Goal: Information Seeking & Learning: Learn about a topic

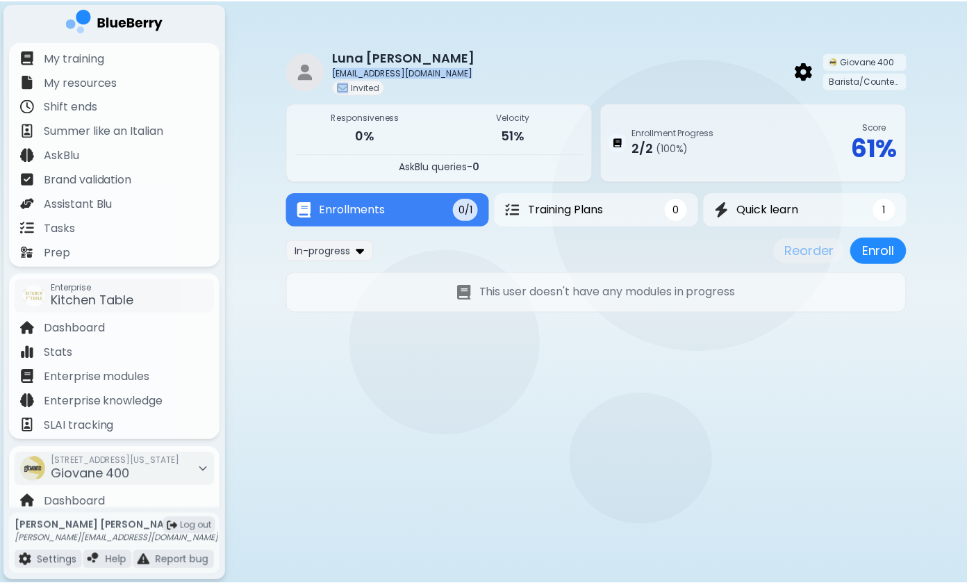
scroll to position [122, 0]
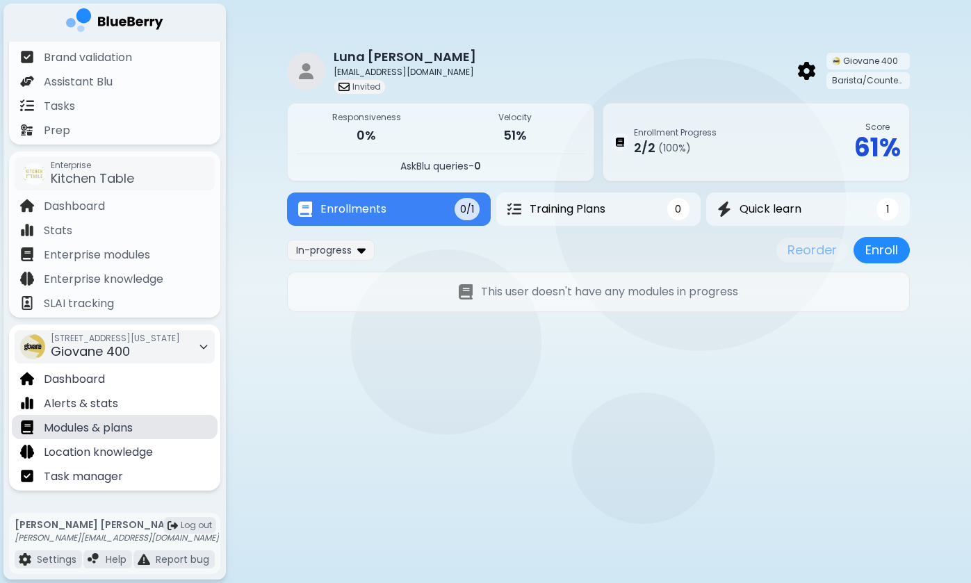
click at [83, 423] on p "Modules & plans" at bounding box center [88, 428] width 89 height 17
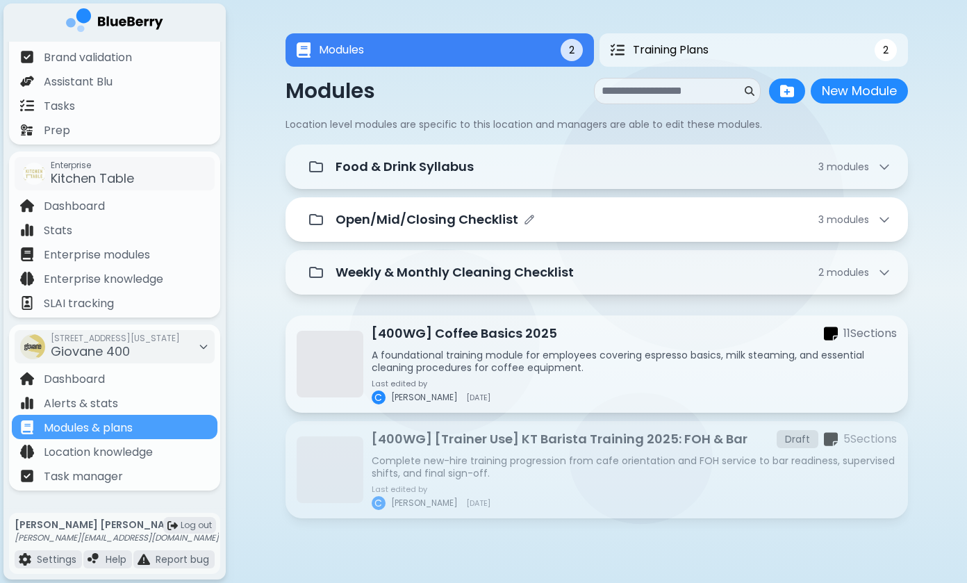
click at [409, 235] on div "Open/Mid/Closing Checklist 3 module s" at bounding box center [597, 219] width 623 height 44
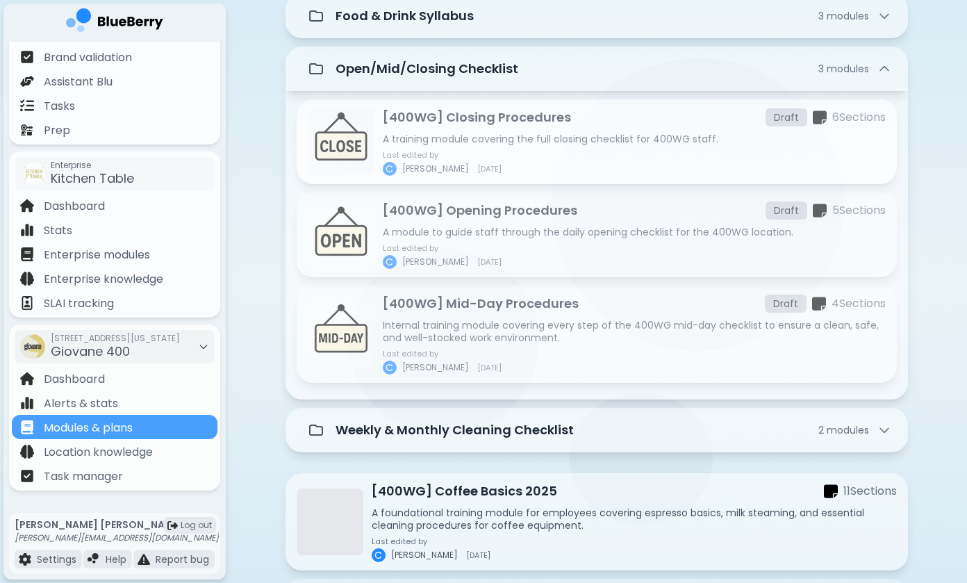
scroll to position [273, 0]
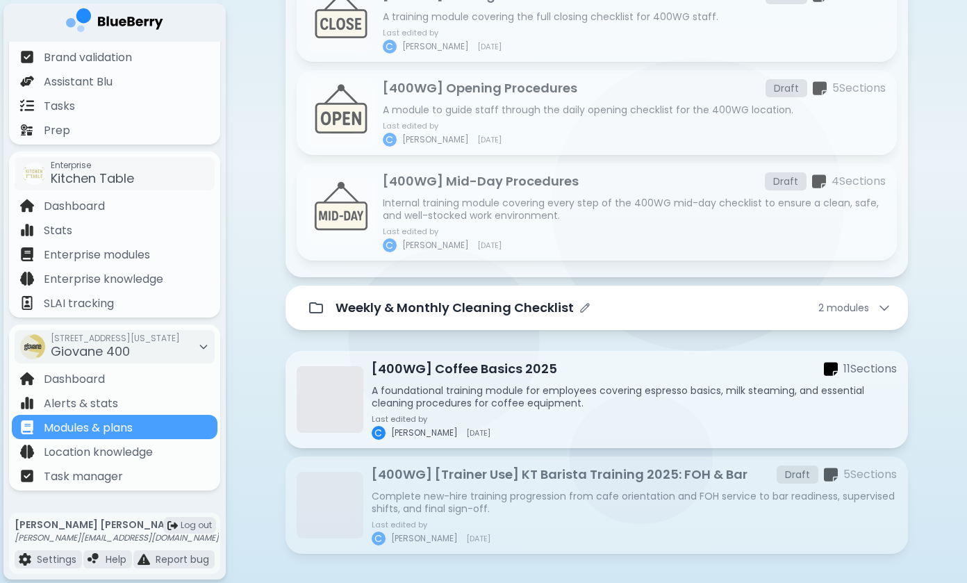
click at [426, 314] on p "Weekly & Monthly Cleaning Checklist" at bounding box center [455, 307] width 238 height 19
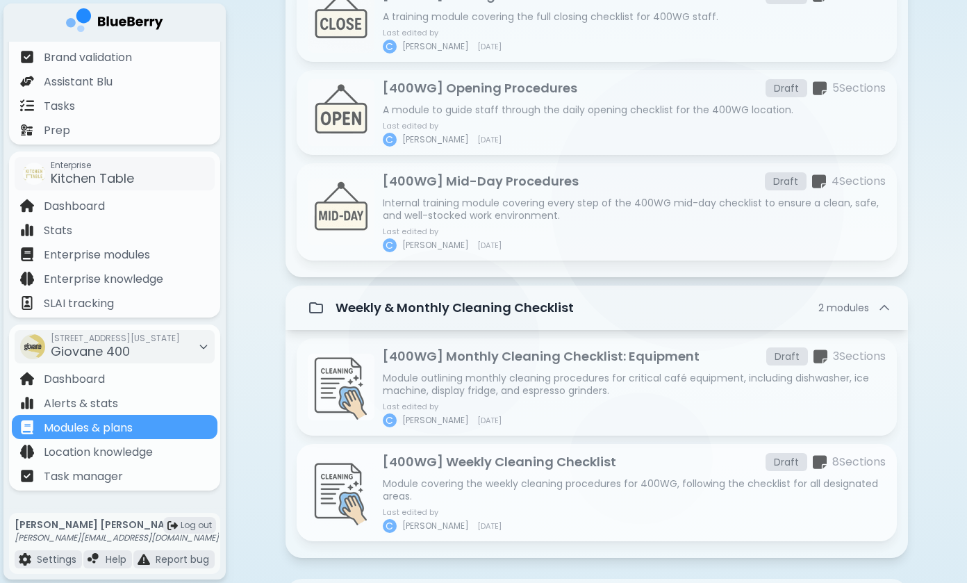
click at [465, 485] on p "Module covering the weekly cleaning procedures for 400WG, following the checkli…" at bounding box center [634, 489] width 503 height 25
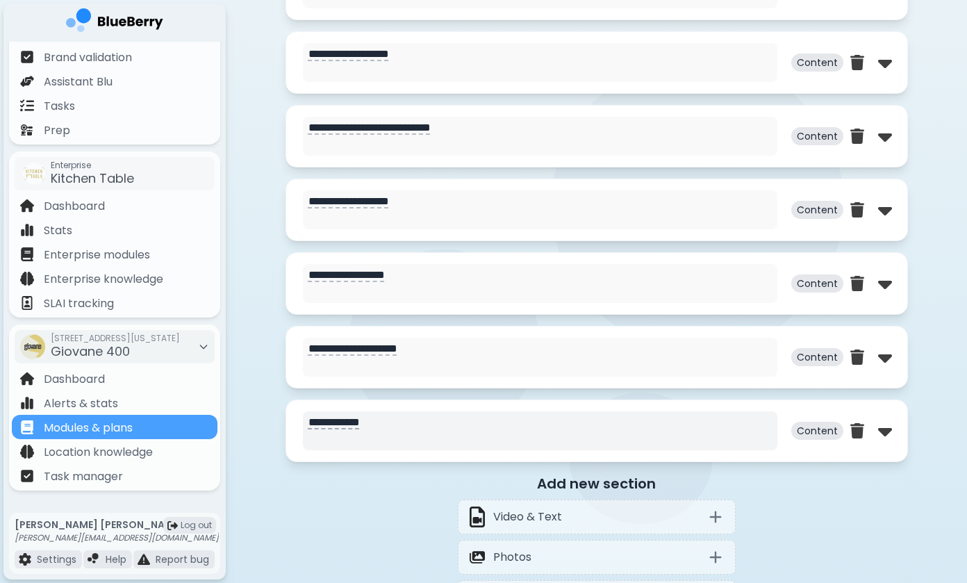
scroll to position [284, 0]
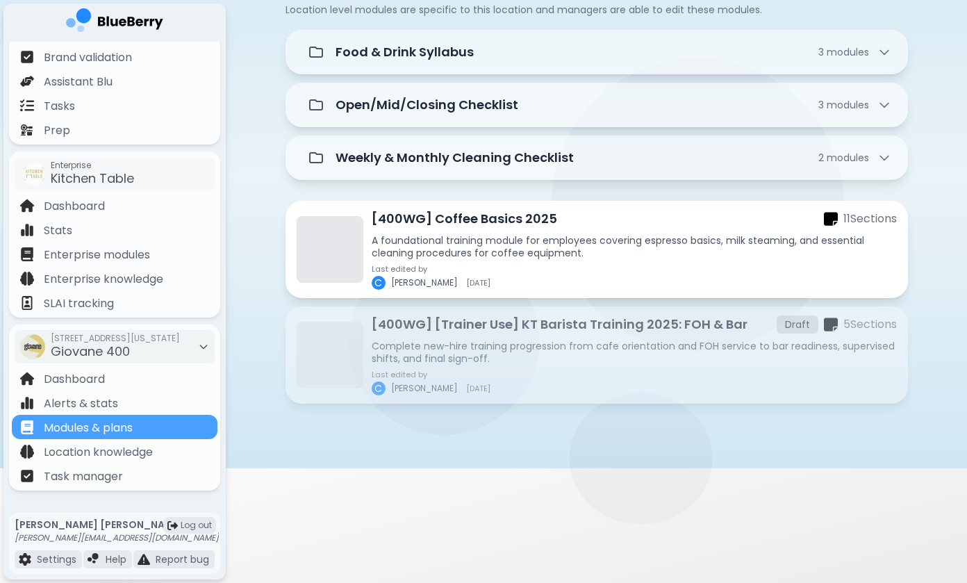
scroll to position [113, 0]
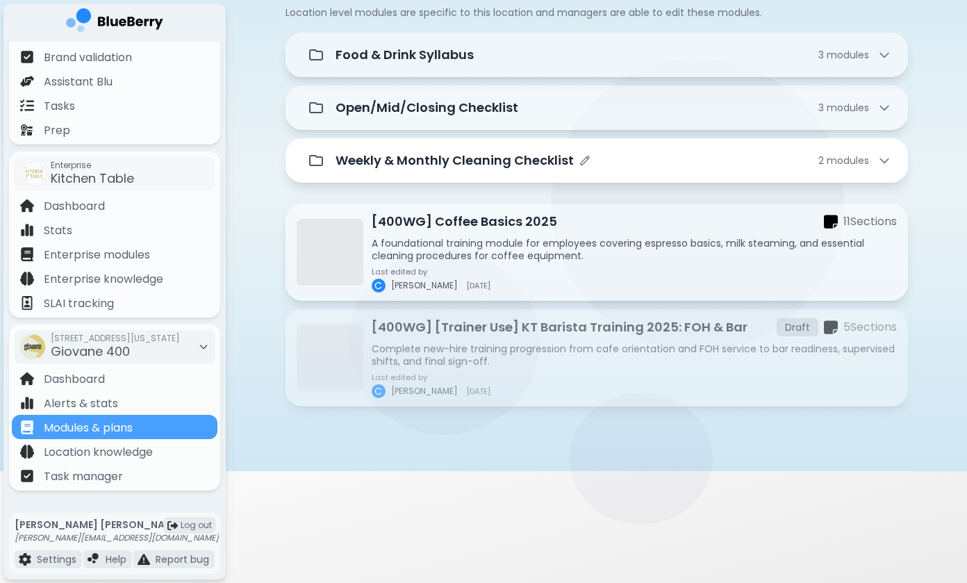
click at [483, 154] on p "Weekly & Monthly Cleaning Checklist" at bounding box center [455, 160] width 238 height 19
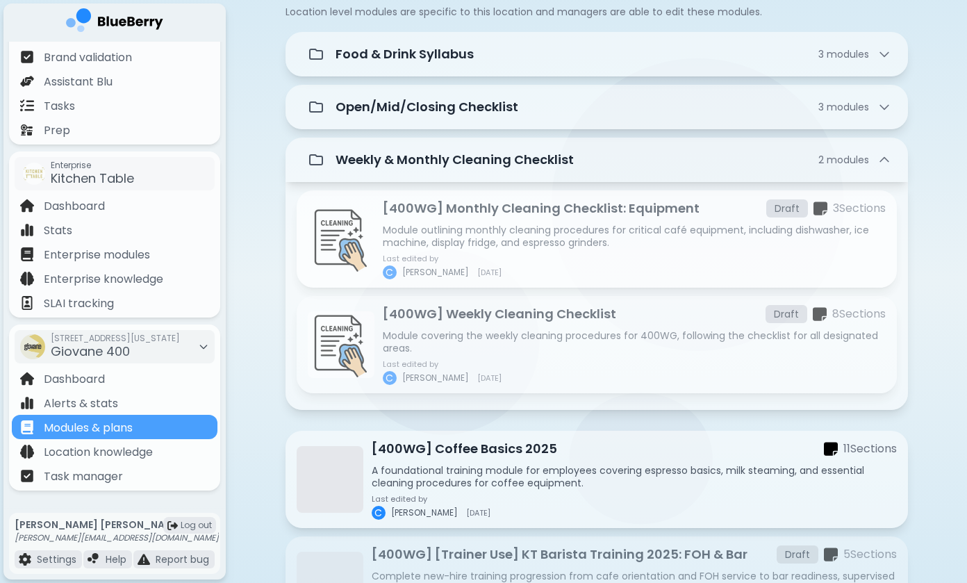
click at [505, 226] on p "Module outlining monthly cleaning procedures for critical café equipment, inclu…" at bounding box center [634, 236] width 503 height 25
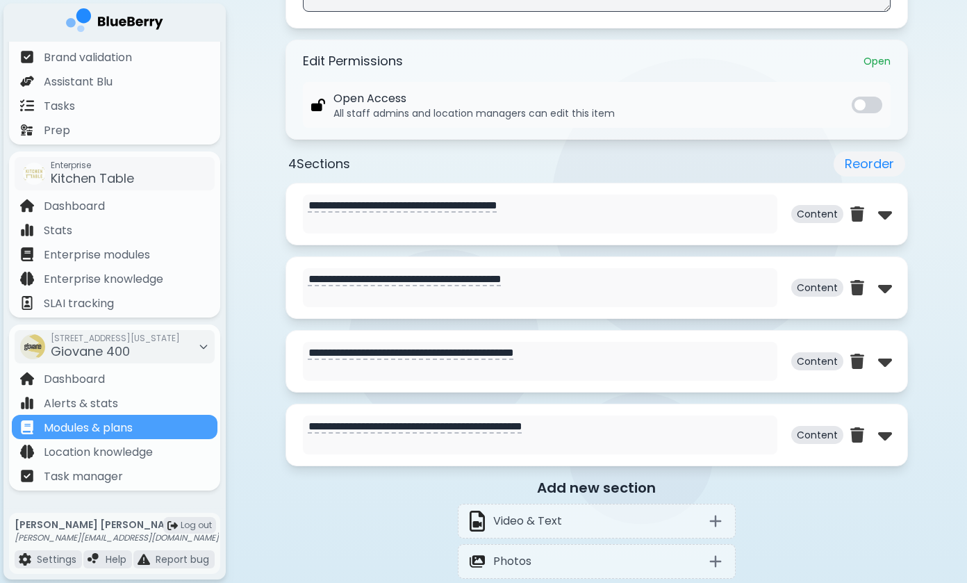
scroll to position [555, 0]
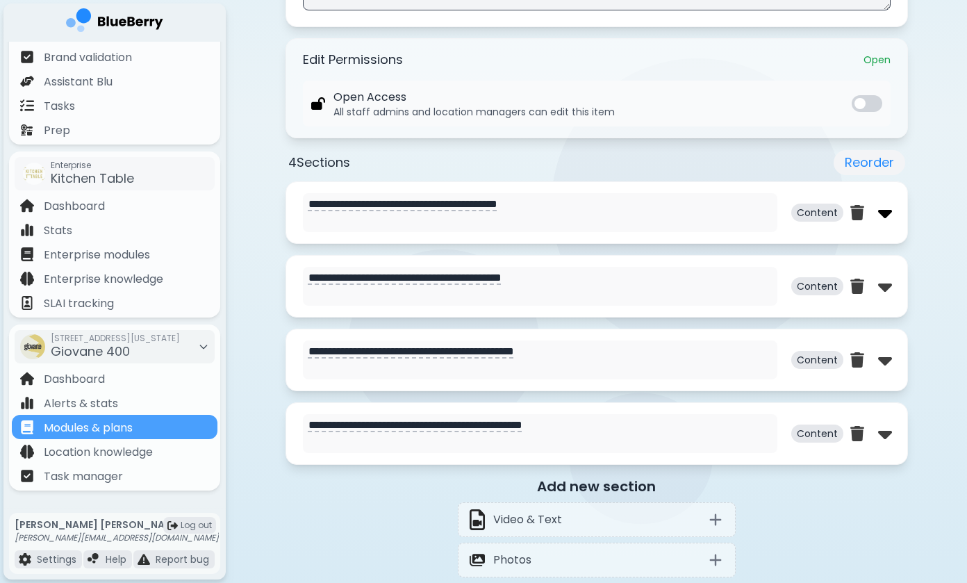
click at [890, 220] on img at bounding box center [885, 213] width 14 height 22
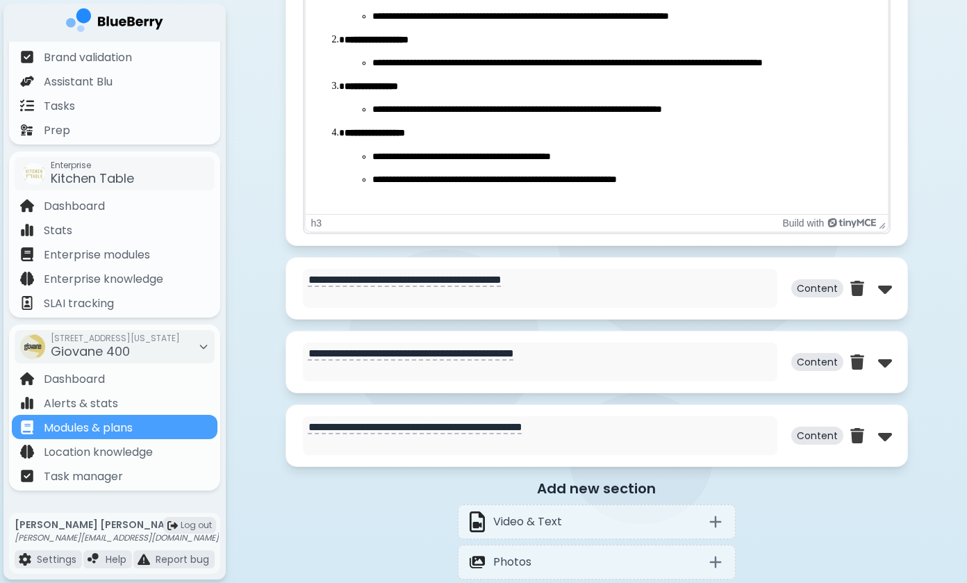
scroll to position [1263, 0]
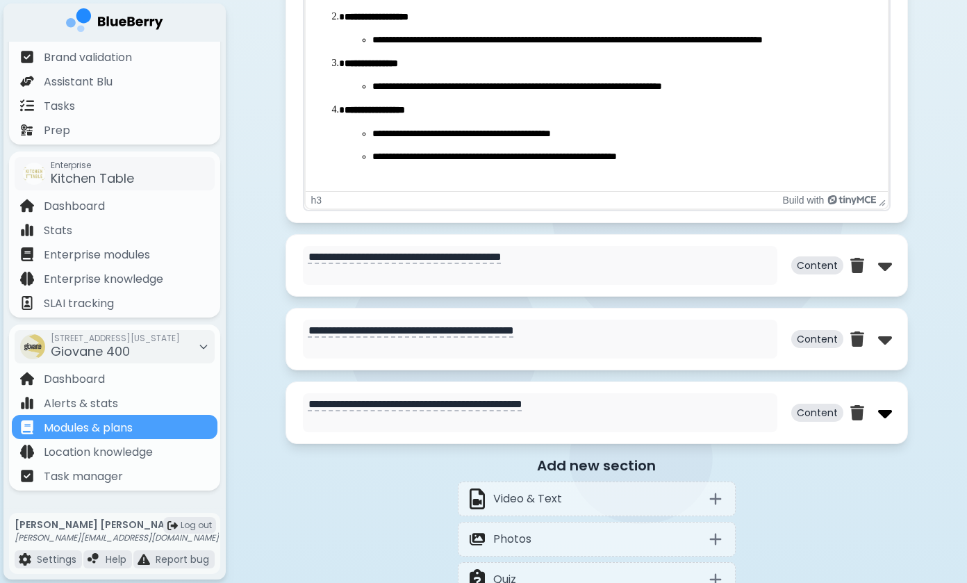
click at [884, 414] on img at bounding box center [885, 413] width 14 height 22
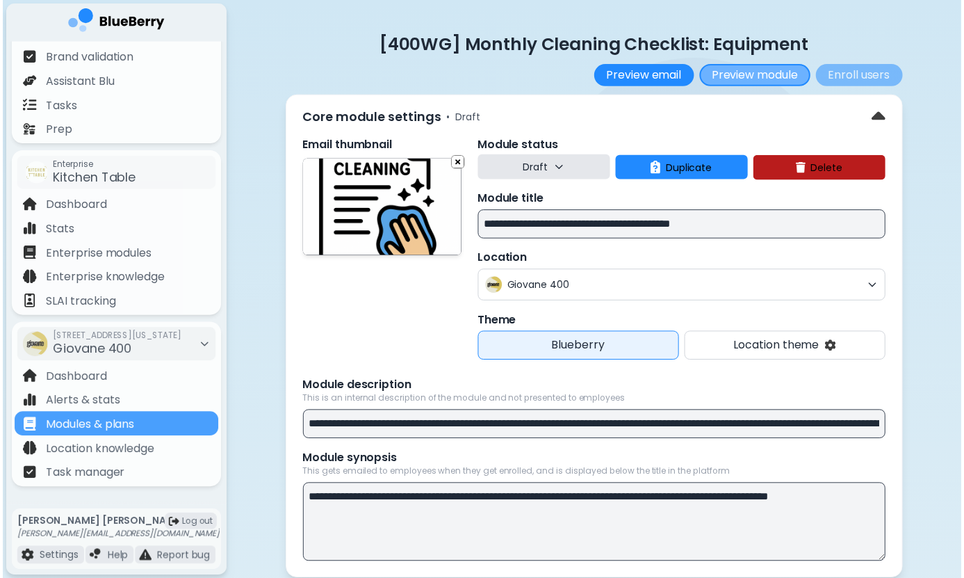
scroll to position [0, 0]
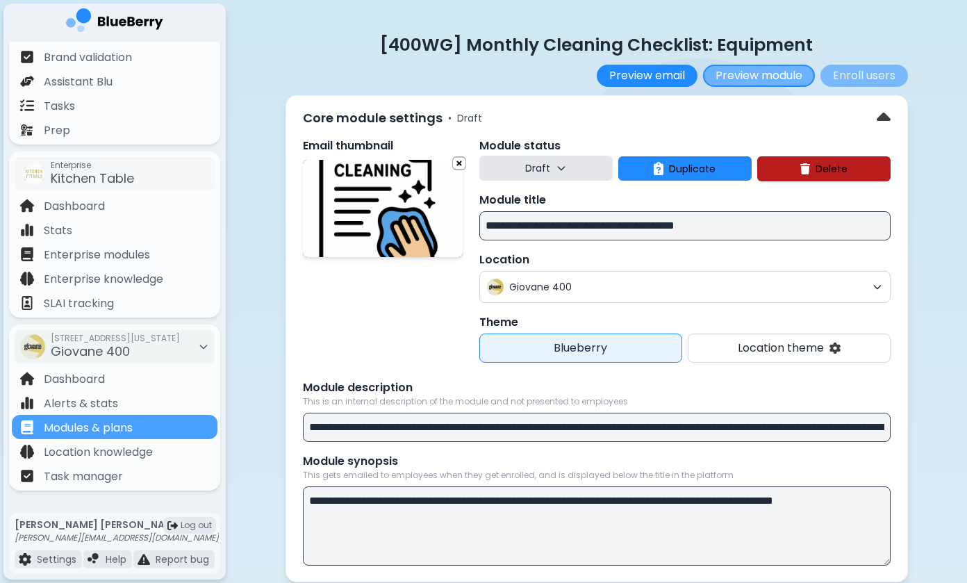
click at [752, 79] on button "Preview module" at bounding box center [759, 76] width 112 height 22
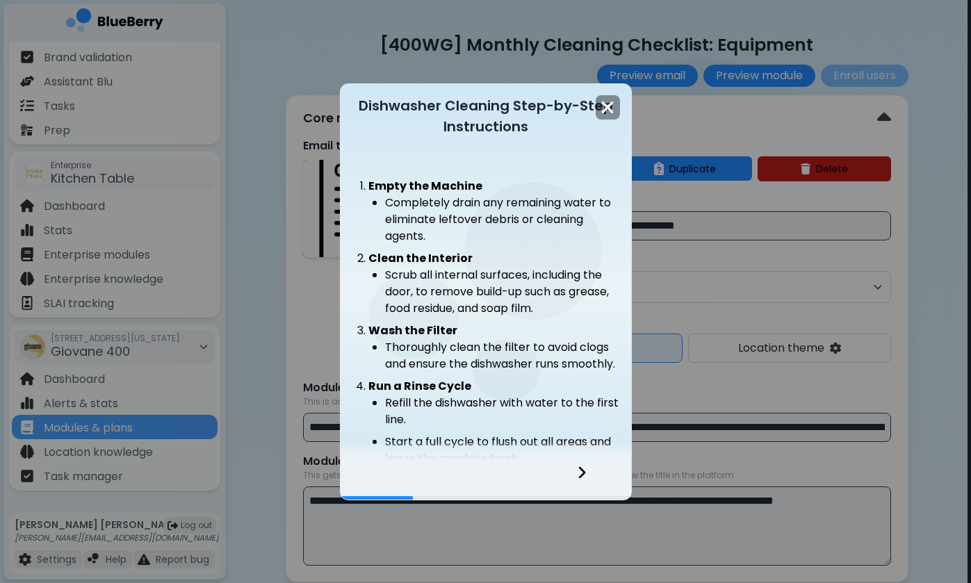
click at [587, 475] on div at bounding box center [590, 481] width 82 height 38
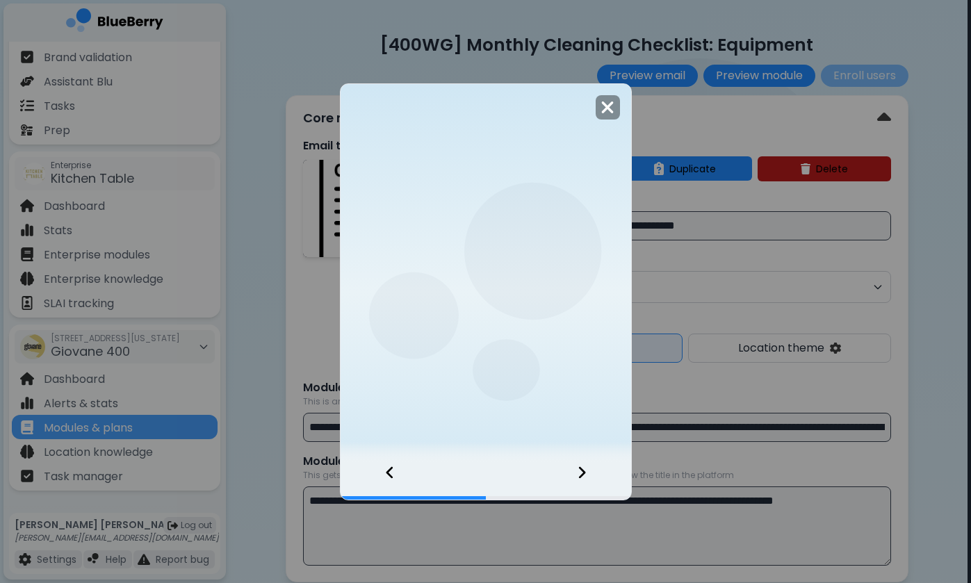
click at [587, 475] on div at bounding box center [590, 481] width 82 height 38
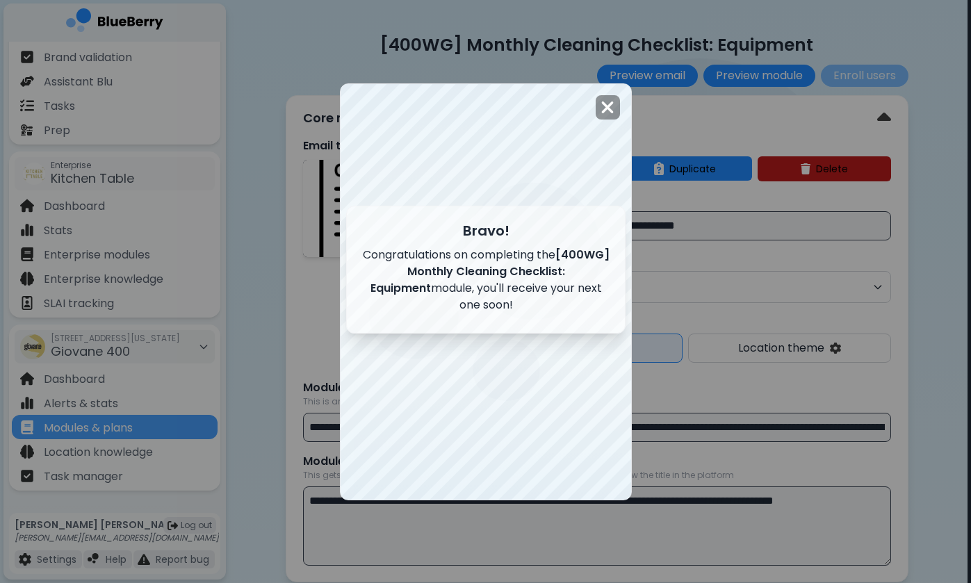
click at [587, 475] on div at bounding box center [486, 292] width 291 height 416
click at [609, 107] on img at bounding box center [607, 107] width 14 height 19
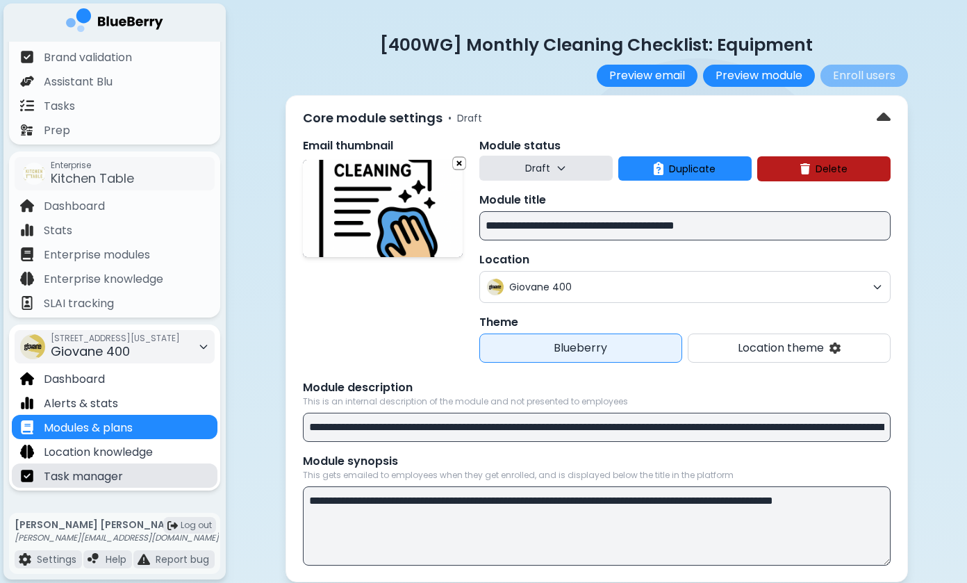
click at [132, 474] on div "Task manager" at bounding box center [115, 476] width 206 height 24
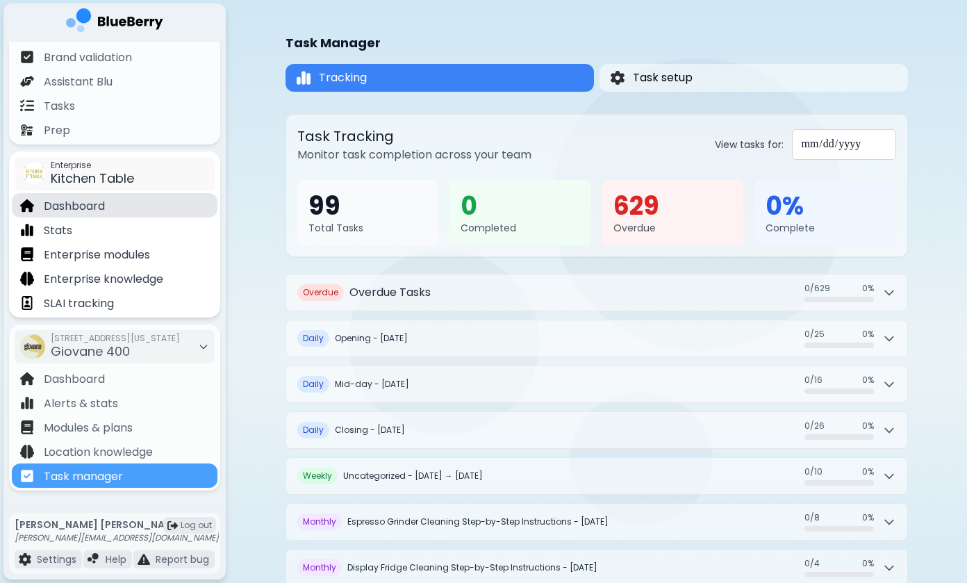
click at [108, 207] on div "Dashboard" at bounding box center [115, 205] width 206 height 24
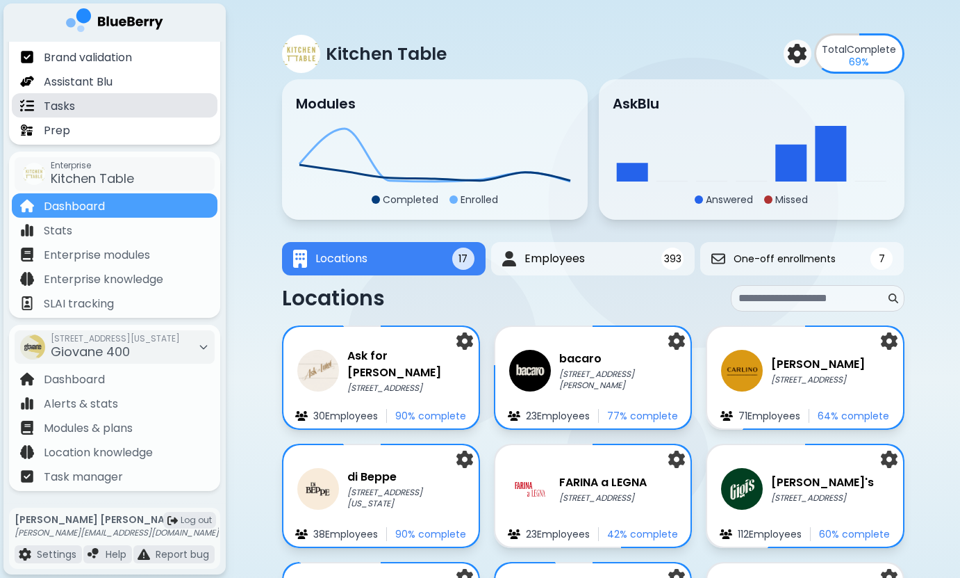
click at [103, 104] on div "Tasks" at bounding box center [115, 105] width 206 height 24
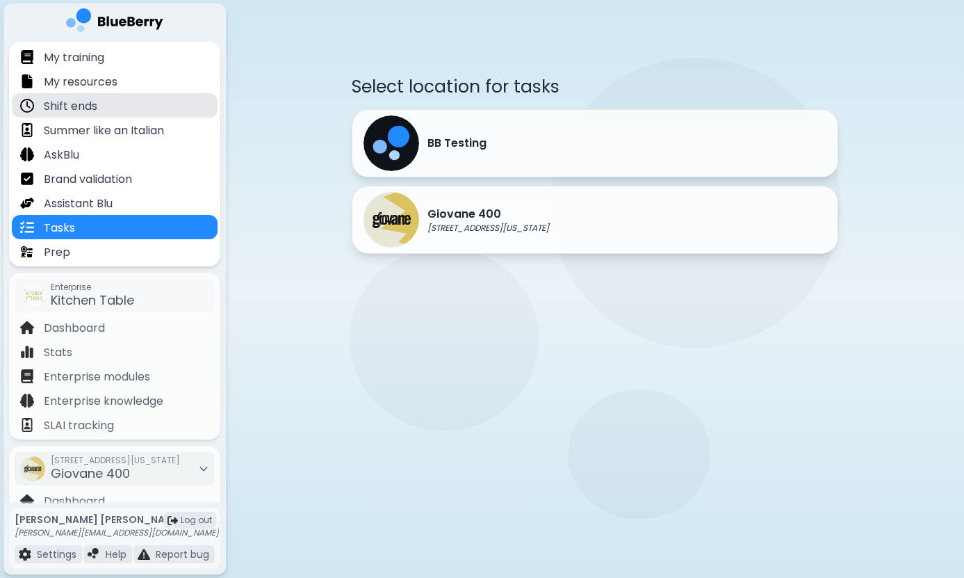
click at [108, 101] on div "Shift ends" at bounding box center [115, 105] width 206 height 24
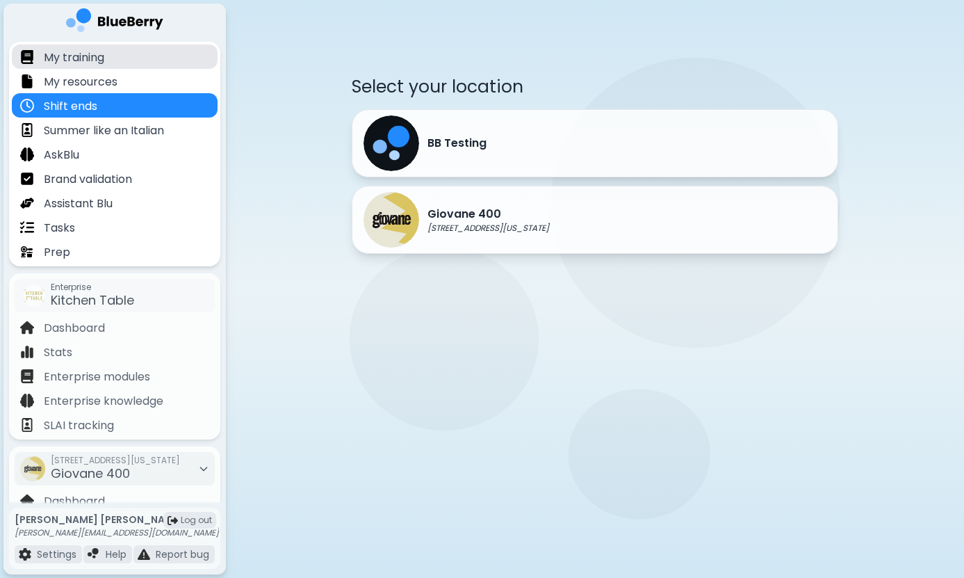
click at [101, 52] on p "My training" at bounding box center [74, 57] width 60 height 17
